Goal: Information Seeking & Learning: Compare options

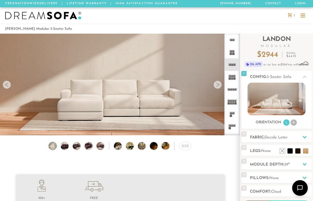
scroll to position [5535, 313]
click at [232, 102] on rect at bounding box center [231, 103] width 2 height 2
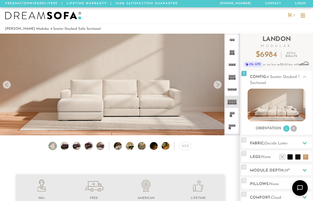
click at [232, 117] on rect at bounding box center [231, 116] width 2 height 2
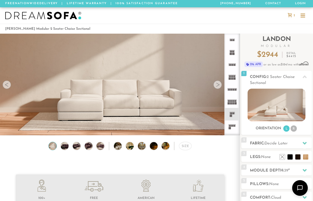
click at [232, 128] on icon at bounding box center [232, 127] width 13 height 13
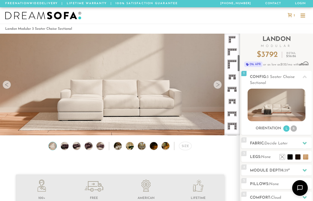
scroll to position [147, 0]
click at [234, 127] on icon at bounding box center [232, 128] width 13 height 13
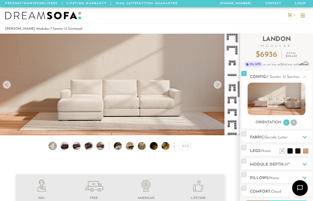
scroll to position [294, 0]
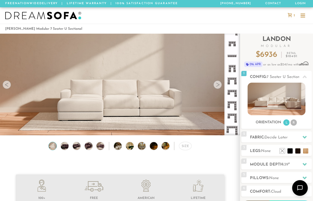
click at [234, 92] on rect at bounding box center [234, 91] width 2 height 2
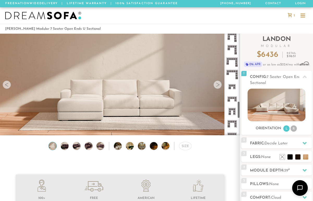
scroll to position [329, 0]
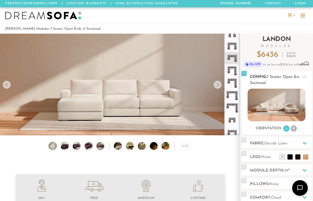
click at [294, 130] on li "R" at bounding box center [294, 129] width 6 height 6
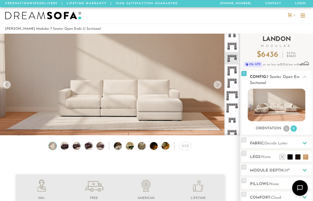
click at [285, 130] on li "L" at bounding box center [287, 129] width 6 height 6
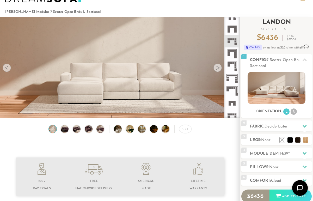
scroll to position [47, 0]
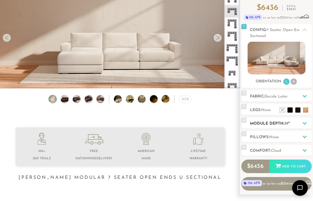
click at [305, 125] on icon at bounding box center [305, 123] width 4 height 4
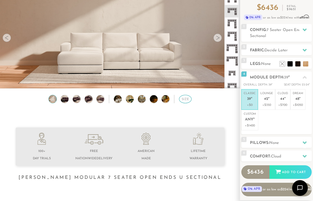
click at [186, 99] on div "Size" at bounding box center [185, 99] width 13 height 8
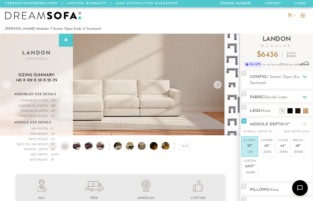
scroll to position [368, 0]
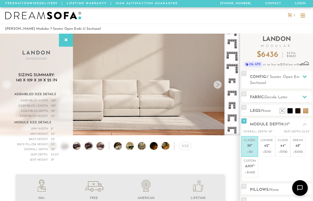
click at [230, 97] on icon at bounding box center [232, 93] width 13 height 13
click at [293, 100] on h2 "Fabric: Decide Later" at bounding box center [281, 97] width 62 height 6
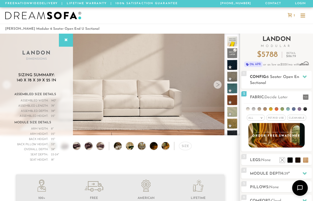
click at [290, 76] on span "6 Seater Open End U Sectional" at bounding box center [278, 80] width 56 height 10
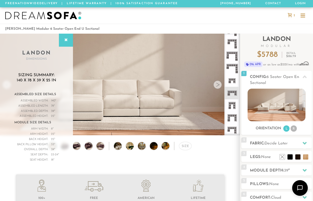
click at [232, 90] on icon at bounding box center [232, 93] width 13 height 13
click at [34, 6] on p "Free Nationwide Delivery | Lifetime Warranty | 100% Satisfaction Guarantee" at bounding box center [91, 3] width 173 height 7
click at [48, 9] on div at bounding box center [156, 15] width 313 height 16
click at [303, 15] on div at bounding box center [303, 15] width 5 height 1
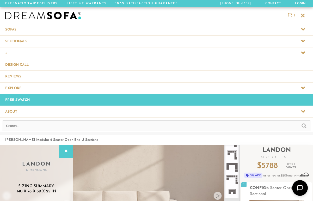
click at [39, 45] on span at bounding box center [156, 40] width 313 height 11
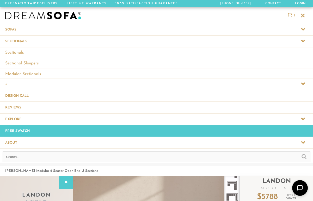
scroll to position [0, 0]
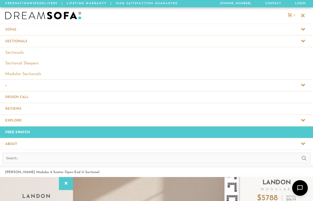
click at [25, 55] on link "Sectionals" at bounding box center [156, 52] width 313 height 11
